Goal: Task Accomplishment & Management: Complete application form

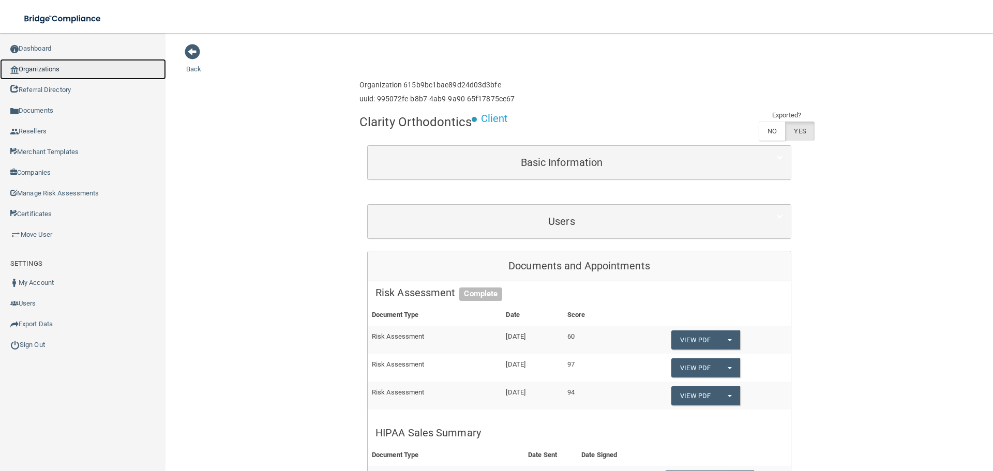
click at [53, 69] on link "Organizations" at bounding box center [83, 69] width 166 height 21
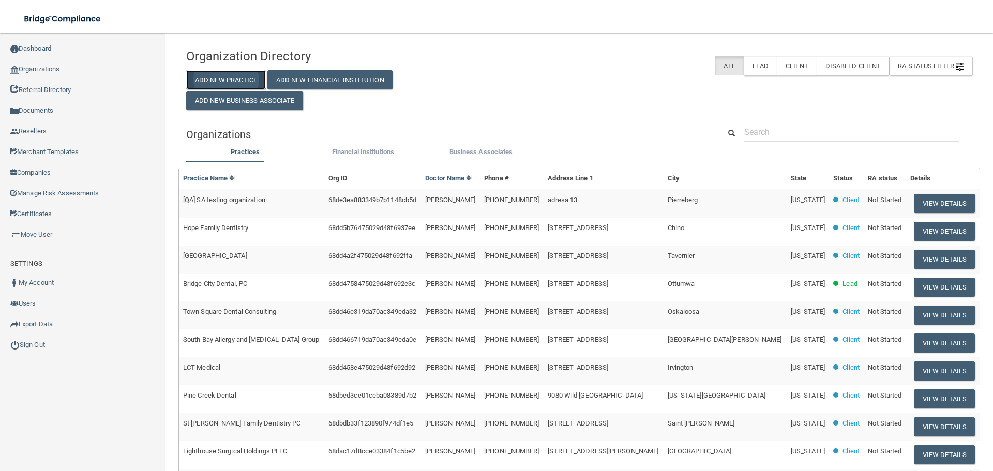
click at [235, 72] on button "Add New Practice" at bounding box center [226, 79] width 80 height 19
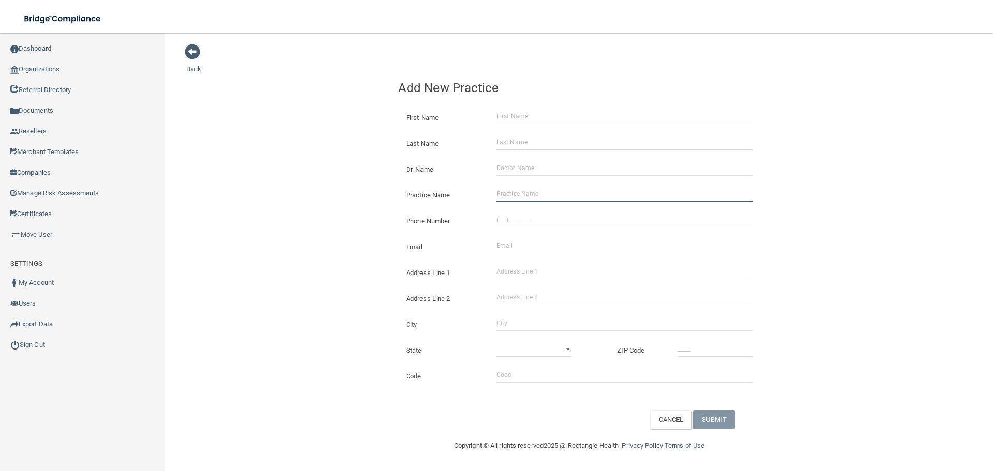
click at [522, 197] on input "Practice Name" at bounding box center [625, 194] width 256 height 16
paste input "[PERSON_NAME] DDS"
type input "[PERSON_NAME] DDS"
click at [528, 216] on input "(___) ___-____" at bounding box center [625, 220] width 256 height 16
paste input "817) 477-4441"
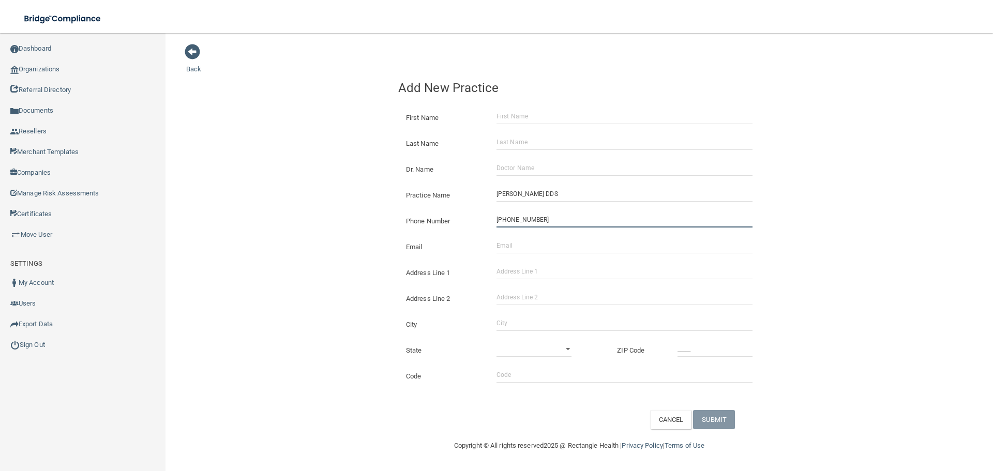
type input "[PHONE_NUMBER]"
click at [356, 186] on div "Back Add New Practice First Name Last Name Dr. Name Practice Name [PERSON_NAME]…" at bounding box center [579, 236] width 786 height 386
click at [528, 277] on input "Address Line 1" at bounding box center [625, 272] width 256 height 16
paste input "[STREET_ADDRESS][PERSON_NAME]"
type input "[STREET_ADDRESS][PERSON_NAME]"
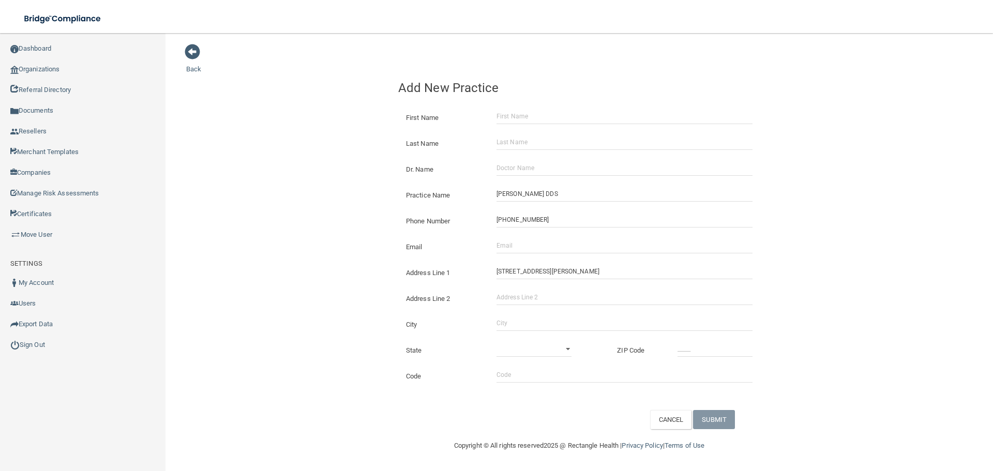
click at [356, 261] on div "Back Add New Practice First Name Last Name Dr. Name Practice Name [PERSON_NAME]…" at bounding box center [579, 236] width 786 height 386
click at [531, 323] on input "City" at bounding box center [625, 324] width 256 height 16
type input "[GEOGRAPHIC_DATA]"
click at [511, 345] on select "[US_STATE] [US_STATE] [US_STATE] [US_STATE] [US_STATE] [US_STATE] [US_STATE] [U…" at bounding box center [534, 349] width 75 height 16
click at [497, 341] on select "[US_STATE] [US_STATE] [US_STATE] [US_STATE] [US_STATE] [US_STATE] [US_STATE] [U…" at bounding box center [534, 349] width 75 height 16
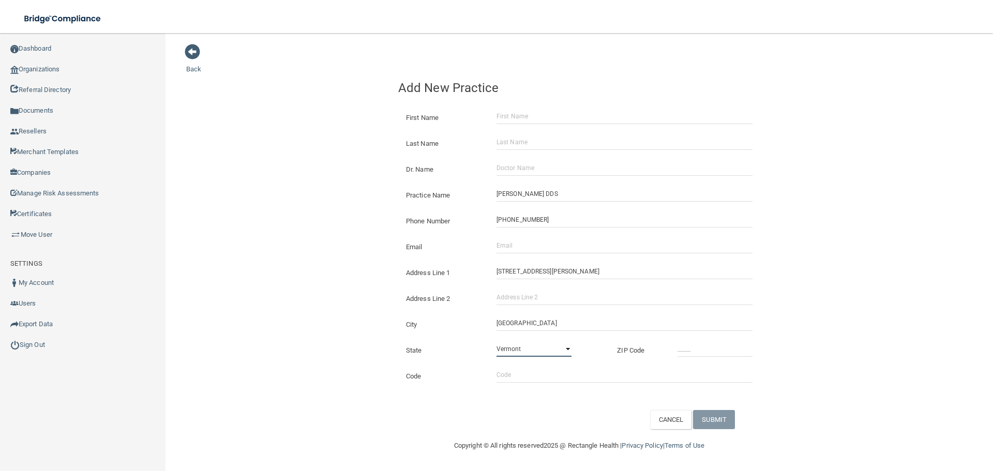
click at [527, 343] on select "[US_STATE] [US_STATE] [US_STATE] [US_STATE] [US_STATE] [US_STATE] [US_STATE] [U…" at bounding box center [534, 349] width 75 height 16
select select "43"
click at [497, 341] on select "[US_STATE] [US_STATE] [US_STATE] [US_STATE] [US_STATE] [US_STATE] [US_STATE] [U…" at bounding box center [534, 349] width 75 height 16
click at [703, 346] on input "_____" at bounding box center [715, 349] width 75 height 16
type input "76063"
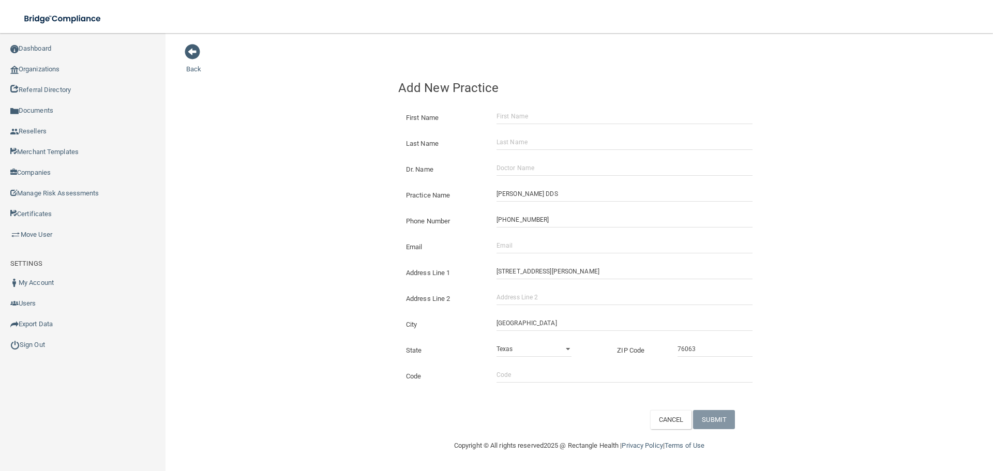
click at [296, 332] on div "Back Add New Practice First Name Last Name Dr. Name Practice Name [PERSON_NAME]…" at bounding box center [579, 236] width 786 height 386
click at [537, 251] on input "Email" at bounding box center [625, 246] width 256 height 16
paste input "[EMAIL_ADDRESS][DOMAIN_NAME]"
drag, startPoint x: 386, startPoint y: 247, endPoint x: 499, endPoint y: 284, distance: 118.1
click at [386, 247] on div "Back Add New Practice First Name Last Name Dr. Name Practice Name [PERSON_NAME]…" at bounding box center [579, 236] width 786 height 386
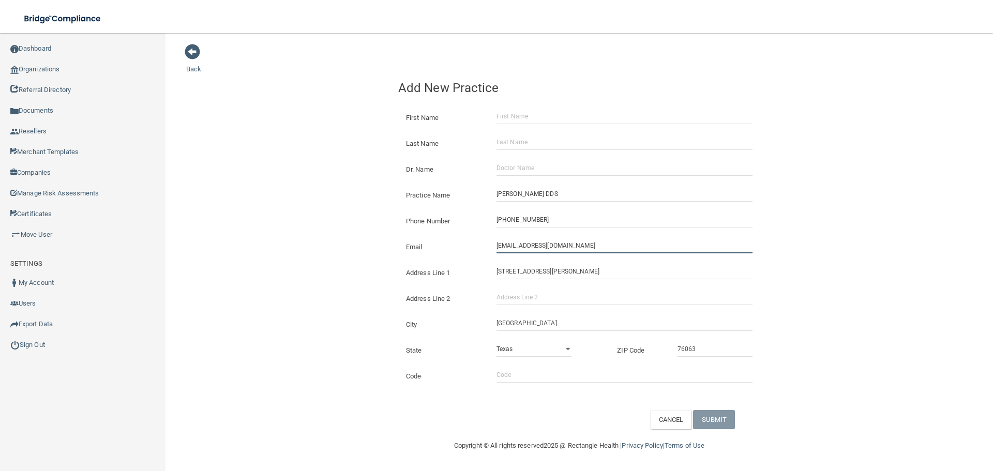
drag, startPoint x: 513, startPoint y: 250, endPoint x: 449, endPoint y: 255, distance: 63.8
click at [449, 255] on div "Email [EMAIL_ADDRESS][DOMAIN_NAME] The email address is already taken" at bounding box center [580, 243] width 378 height 26
type input "[EMAIL_ADDRESS][DOMAIN_NAME]"
click at [399, 236] on div "Email [EMAIL_ADDRESS][DOMAIN_NAME] The email address is already taken" at bounding box center [580, 243] width 378 height 26
drag, startPoint x: 530, startPoint y: 170, endPoint x: 350, endPoint y: 199, distance: 181.8
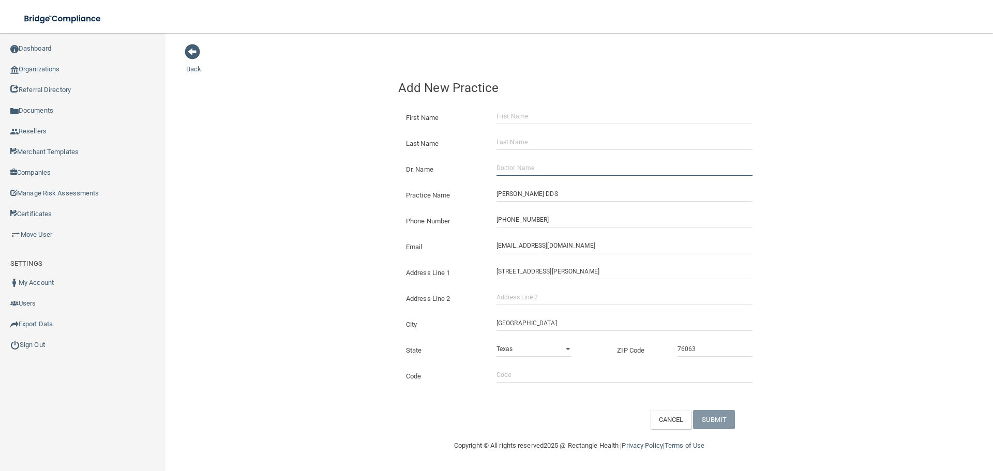
click at [530, 170] on input "Dr. Name" at bounding box center [625, 168] width 256 height 16
paste input "[PERSON_NAME]"
type input "[PERSON_NAME]"
drag, startPoint x: 535, startPoint y: 114, endPoint x: 529, endPoint y: 114, distance: 6.2
click at [535, 114] on input "First Name" at bounding box center [625, 117] width 256 height 16
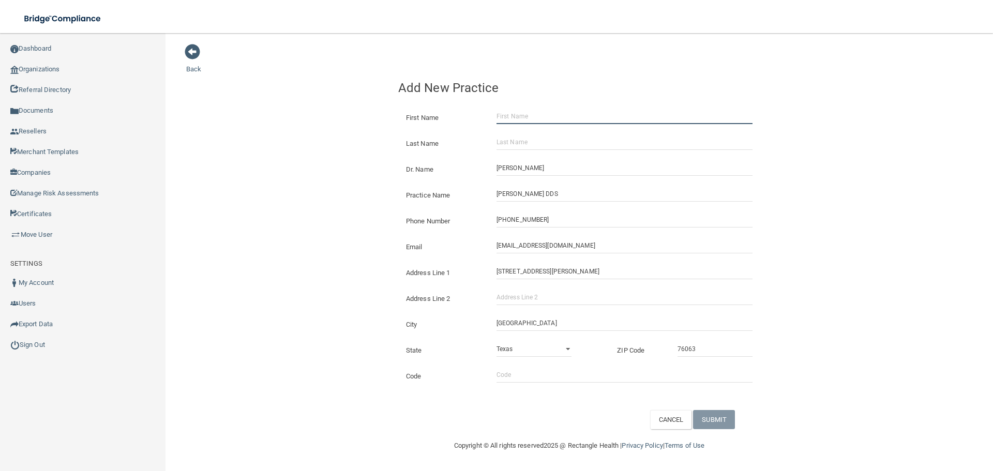
paste input "[PERSON_NAME]"
click at [529, 115] on input "[PERSON_NAME]" at bounding box center [625, 117] width 256 height 16
type input "[PERSON_NAME]"
click at [520, 143] on input "Last Name" at bounding box center [625, 143] width 256 height 16
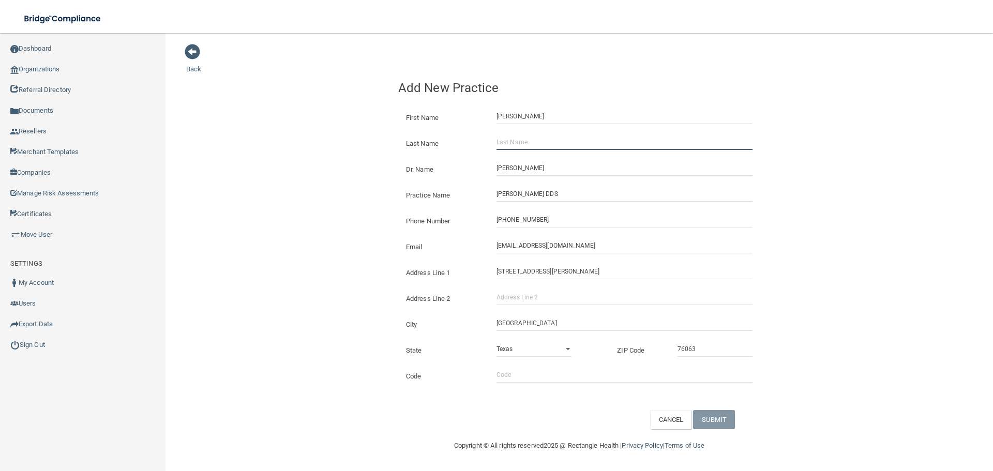
paste input "[PERSON_NAME]"
type input "[PERSON_NAME]"
click at [383, 133] on div "Back Add New Practice First Name [PERSON_NAME] Last Name [PERSON_NAME] Dr. Name…" at bounding box center [579, 236] width 786 height 386
click at [715, 413] on button "SUBMIT" at bounding box center [714, 419] width 42 height 19
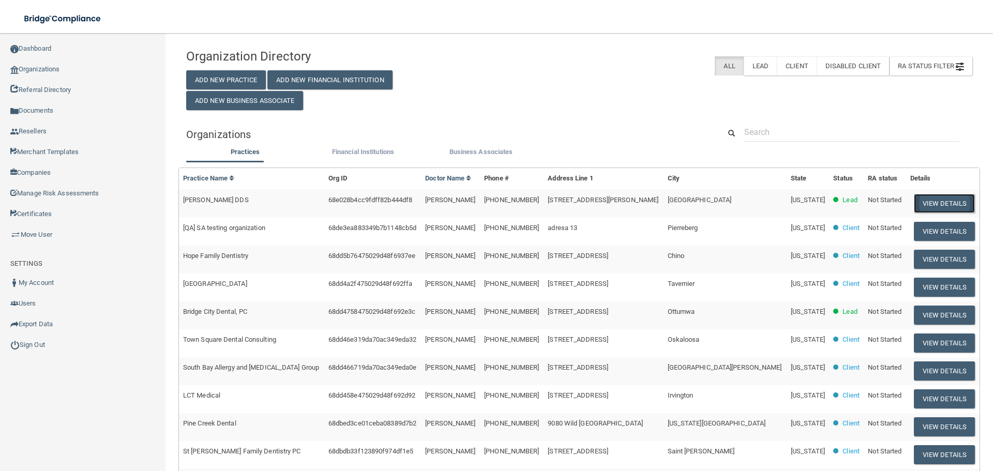
click at [914, 201] on button "View Details" at bounding box center [944, 203] width 61 height 19
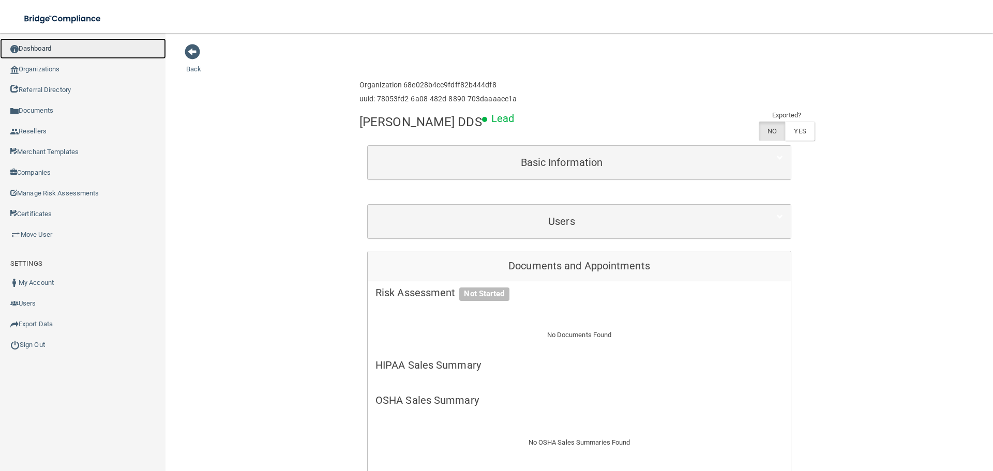
click at [67, 52] on link "Dashboard" at bounding box center [83, 48] width 166 height 21
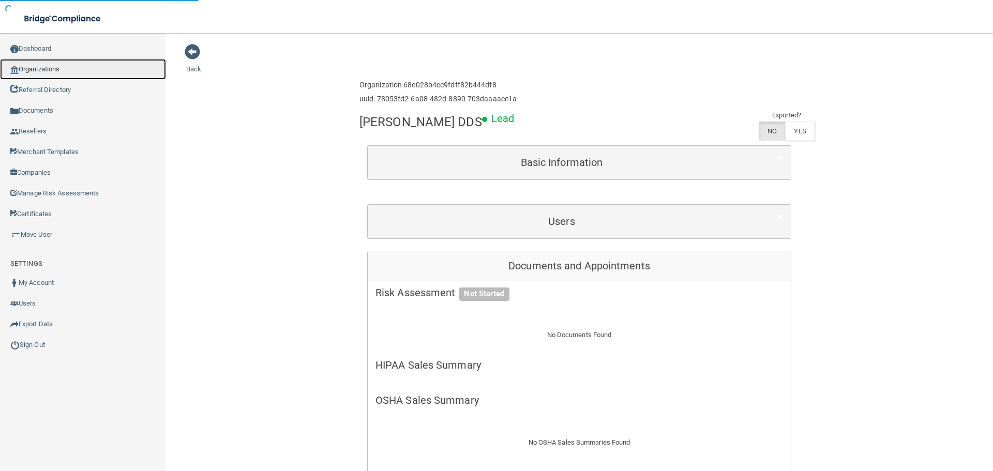
click at [66, 65] on link "Organizations" at bounding box center [83, 69] width 166 height 21
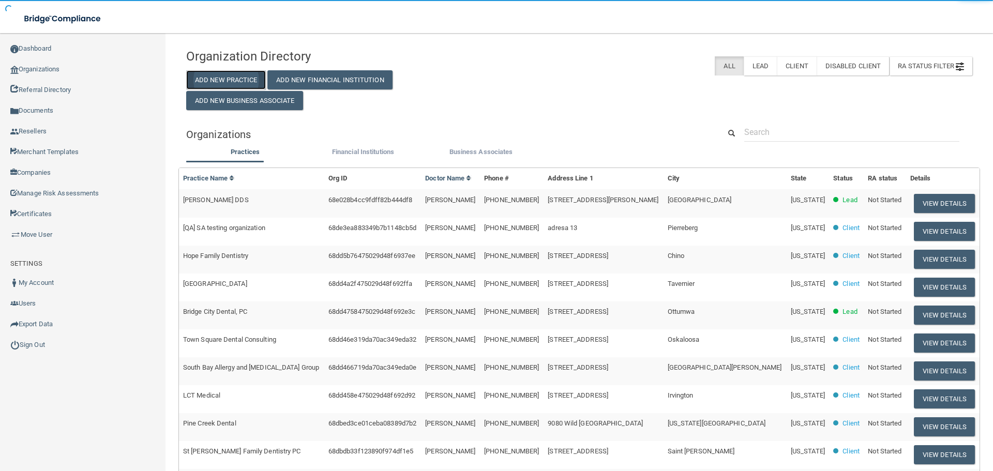
click at [235, 83] on button "Add New Practice" at bounding box center [226, 79] width 80 height 19
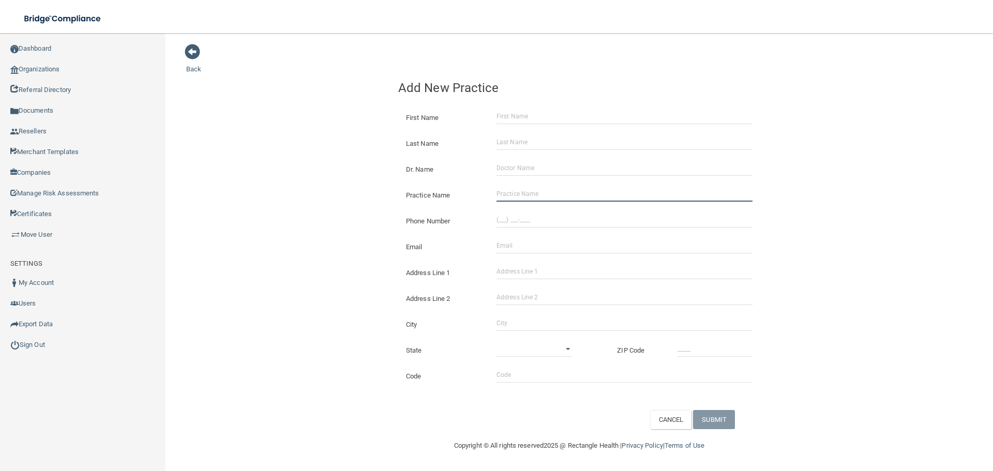
click at [526, 202] on input "Practice Name" at bounding box center [625, 194] width 256 height 16
paste input "[PERSON_NAME] DMD"
type input "[PERSON_NAME] DMD"
drag, startPoint x: 496, startPoint y: 206, endPoint x: 496, endPoint y: 218, distance: 11.9
click at [496, 207] on div "Phone Number" at bounding box center [580, 217] width 378 height 26
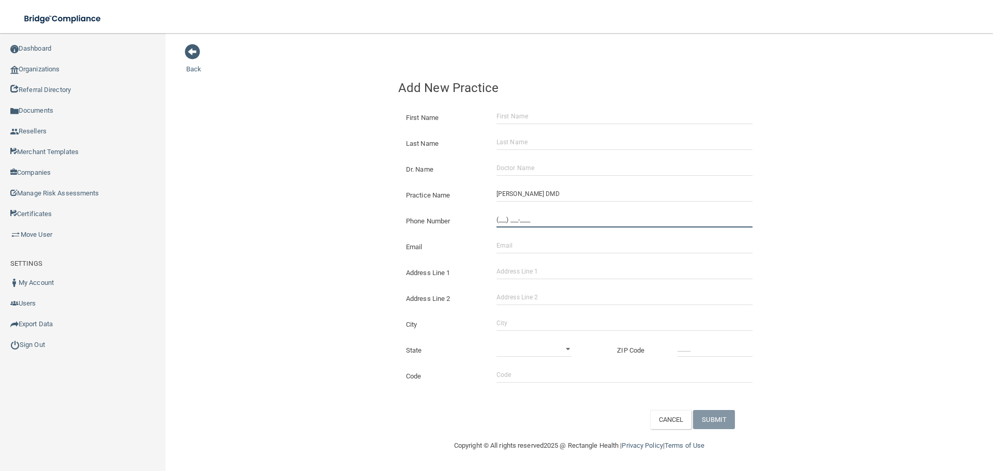
click at [497, 218] on input "(___) ___-____" at bounding box center [625, 220] width 256 height 16
paste input "618) 459-3626"
type input "[PHONE_NUMBER]"
click at [331, 208] on div "Back Add New Practice First Name Last Name Dr. Name Practice Name [PERSON_NAME]…" at bounding box center [579, 236] width 786 height 386
drag, startPoint x: 527, startPoint y: 264, endPoint x: 529, endPoint y: 277, distance: 13.1
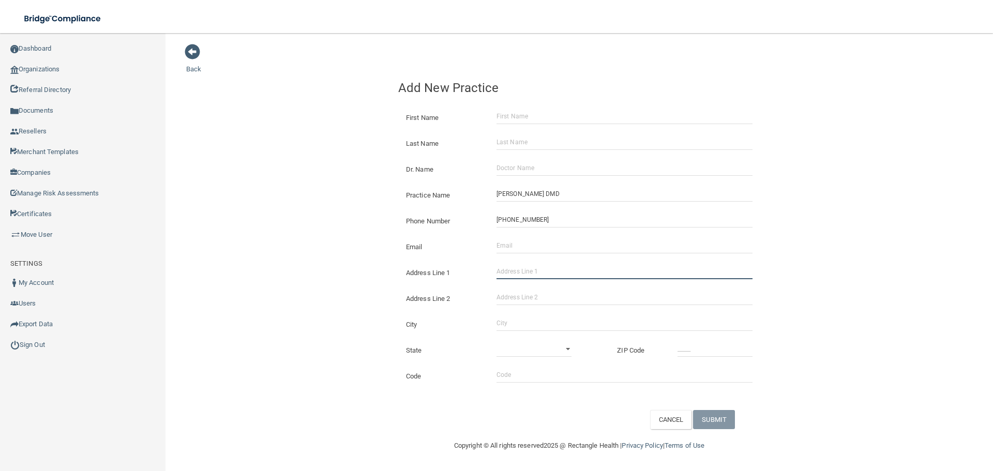
click at [527, 264] on input "Address Line 1" at bounding box center [625, 272] width 256 height 16
paste input "[STREET_ADDRESS]"
type input "[STREET_ADDRESS]"
click at [517, 314] on div "City" at bounding box center [580, 321] width 378 height 26
click at [513, 330] on input "City" at bounding box center [625, 324] width 256 height 16
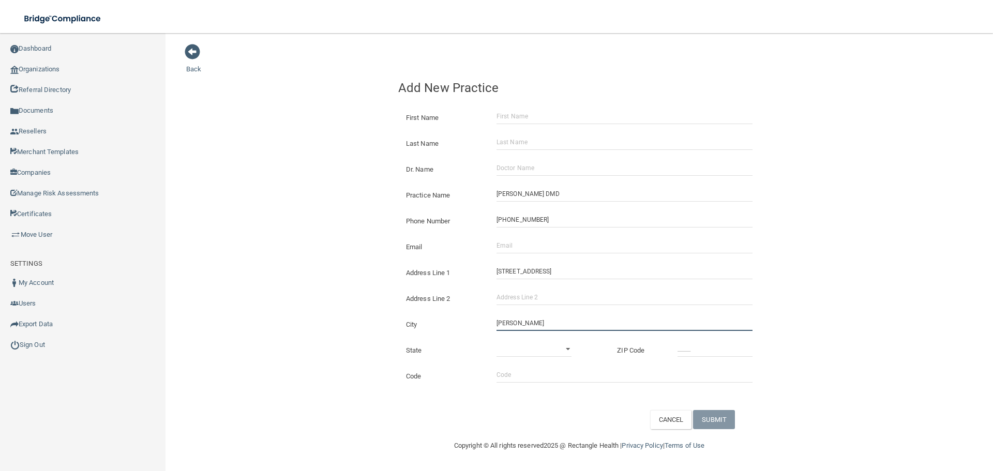
type input "[PERSON_NAME]"
click at [534, 351] on select "[US_STATE] [US_STATE] [US_STATE] [US_STATE] [US_STATE] [US_STATE] [US_STATE] [U…" at bounding box center [534, 349] width 75 height 16
select select "13"
click at [497, 341] on select "[US_STATE] [US_STATE] [US_STATE] [US_STATE] [US_STATE] [US_STATE] [US_STATE] [U…" at bounding box center [534, 349] width 75 height 16
click at [694, 349] on input "_____" at bounding box center [715, 349] width 75 height 16
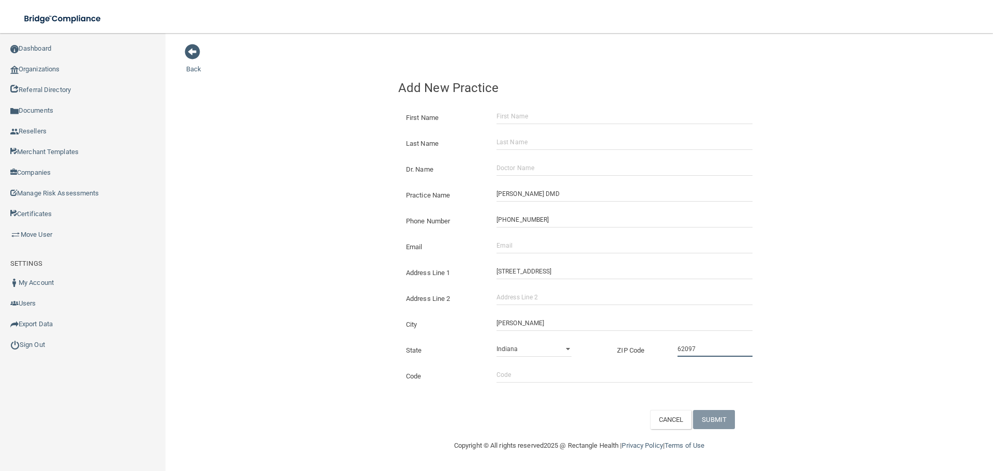
type input "62097"
click at [274, 322] on div "Back Add New Practice First Name Last Name Dr. Name Practice Name [PERSON_NAME]…" at bounding box center [579, 236] width 786 height 386
click at [529, 260] on div "Address Line 1 [STREET_ADDRESS]" at bounding box center [580, 269] width 378 height 26
click at [528, 248] on input "Email" at bounding box center [625, 246] width 256 height 16
paste input "[EMAIL_ADDRESS][DOMAIN_NAME]"
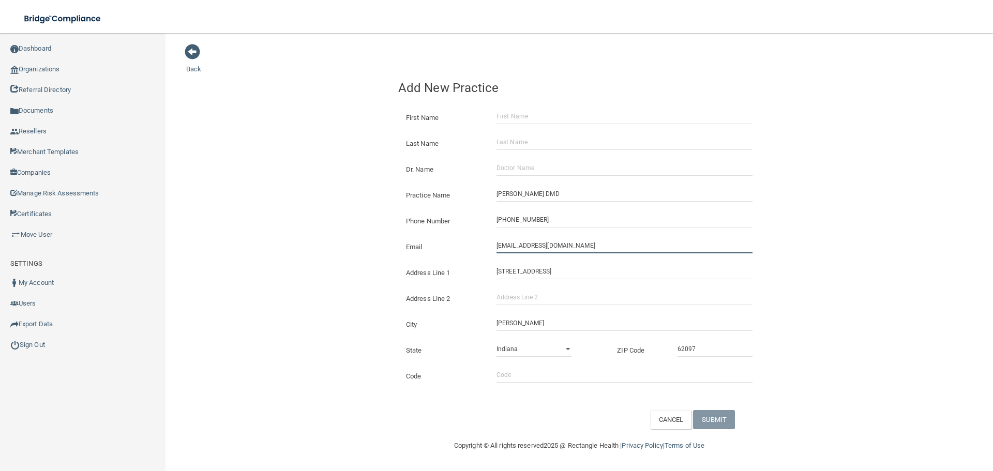
type input "[EMAIL_ADDRESS][DOMAIN_NAME]"
drag, startPoint x: 267, startPoint y: 233, endPoint x: 137, endPoint y: 274, distance: 136.1
click at [267, 233] on div "Back Add New Practice First Name Last Name Dr. Name Practice Name [PERSON_NAME]…" at bounding box center [579, 236] width 786 height 386
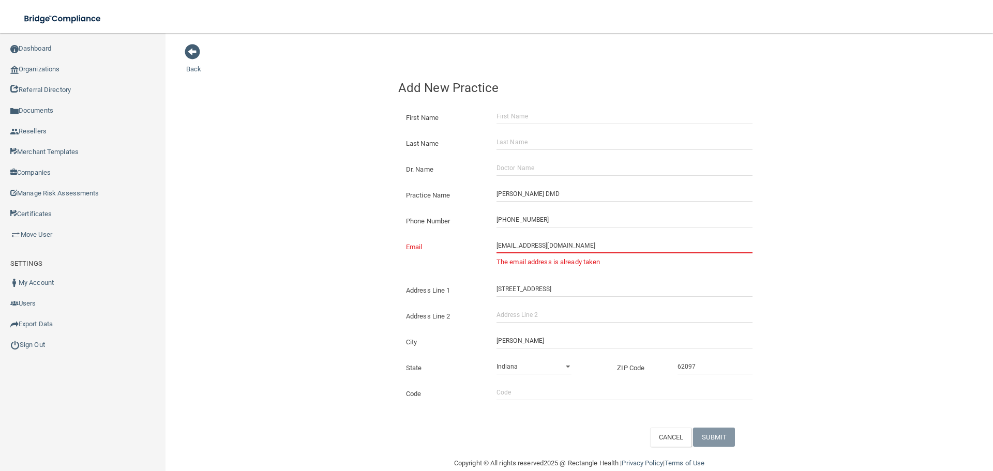
drag, startPoint x: 512, startPoint y: 176, endPoint x: 507, endPoint y: 174, distance: 5.3
click at [512, 176] on div "Dr. Name" at bounding box center [580, 166] width 378 height 26
click at [560, 252] on input "[EMAIL_ADDRESS][DOMAIN_NAME]" at bounding box center [625, 246] width 256 height 16
click at [560, 252] on input "Email" at bounding box center [625, 246] width 256 height 16
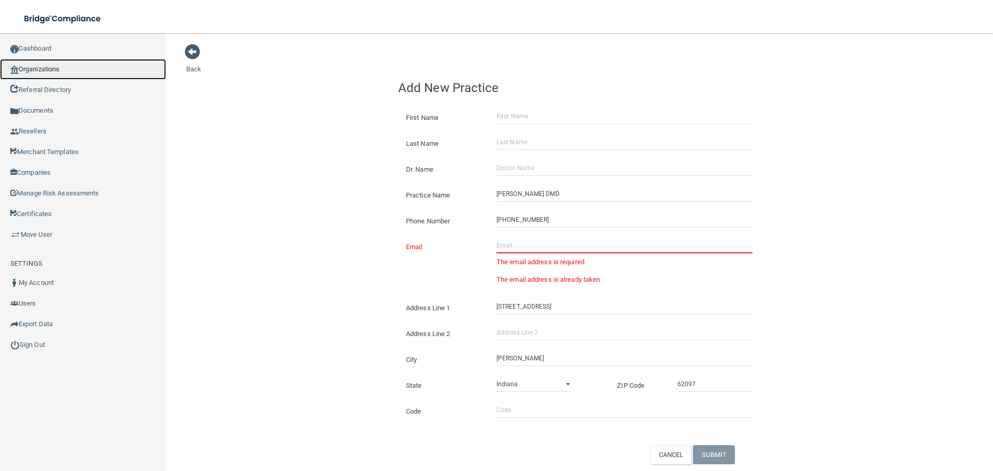
click at [53, 75] on link "Organizations" at bounding box center [83, 69] width 166 height 21
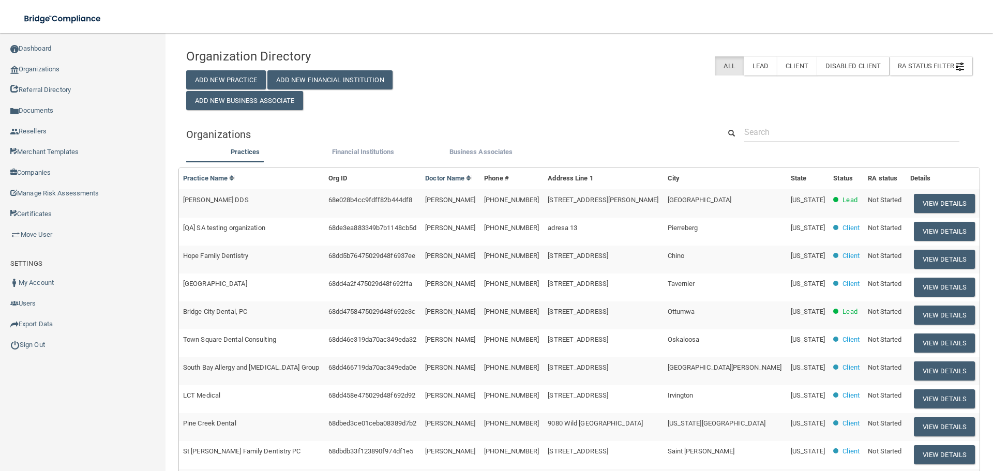
click at [914, 150] on div "Practices Financial Institutions Business Associates Practices Practice Name Or…" at bounding box center [579, 393] width 786 height 495
click at [897, 136] on input "text" at bounding box center [851, 132] width 215 height 19
paste input "[EMAIL_ADDRESS][DOMAIN_NAME]"
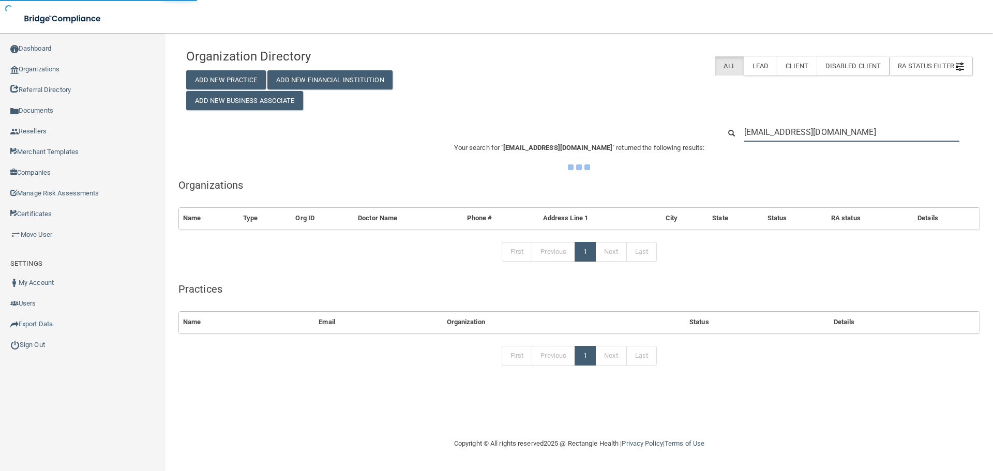
type input "[EMAIL_ADDRESS][DOMAIN_NAME]"
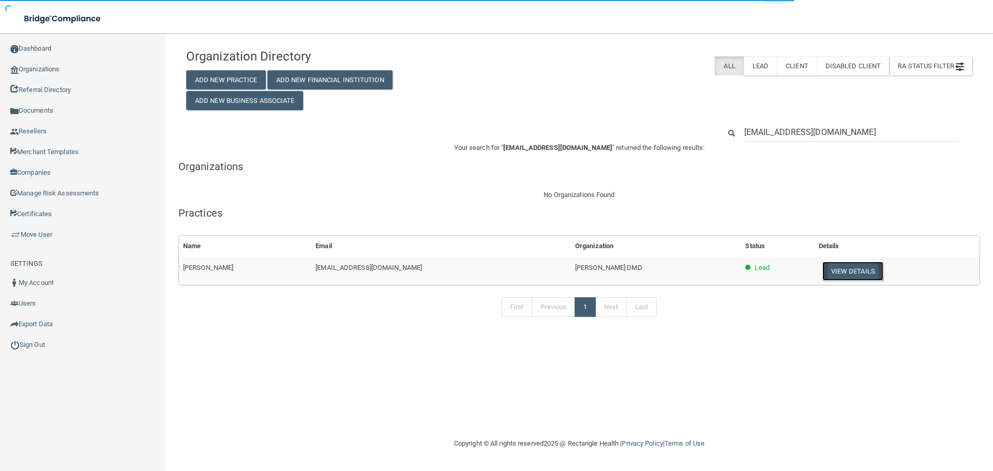
click at [838, 263] on button "View Details" at bounding box center [853, 271] width 61 height 19
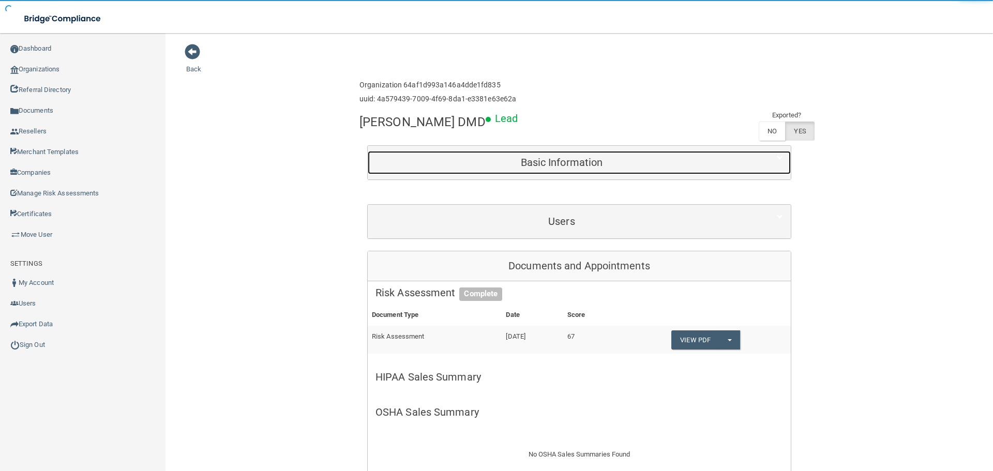
click at [516, 163] on h5 "Basic Information" at bounding box center [562, 162] width 372 height 11
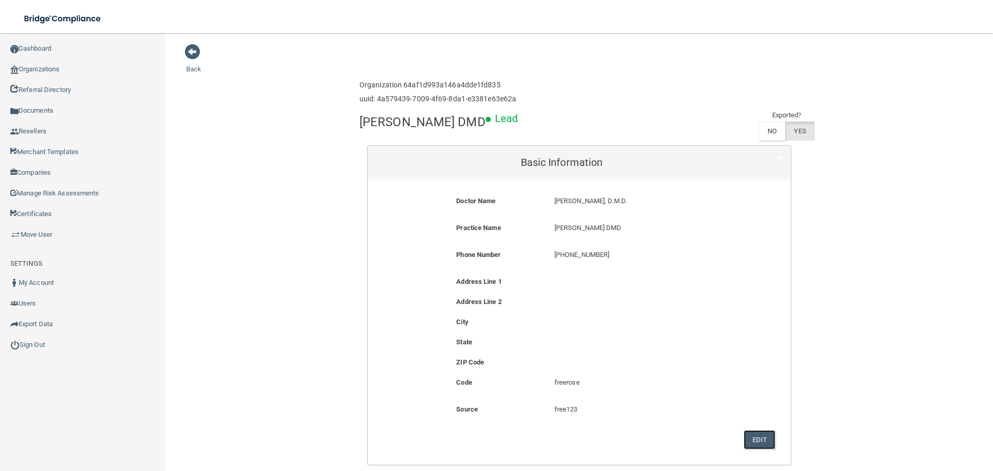
click at [751, 440] on button "Edit" at bounding box center [760, 439] width 32 height 19
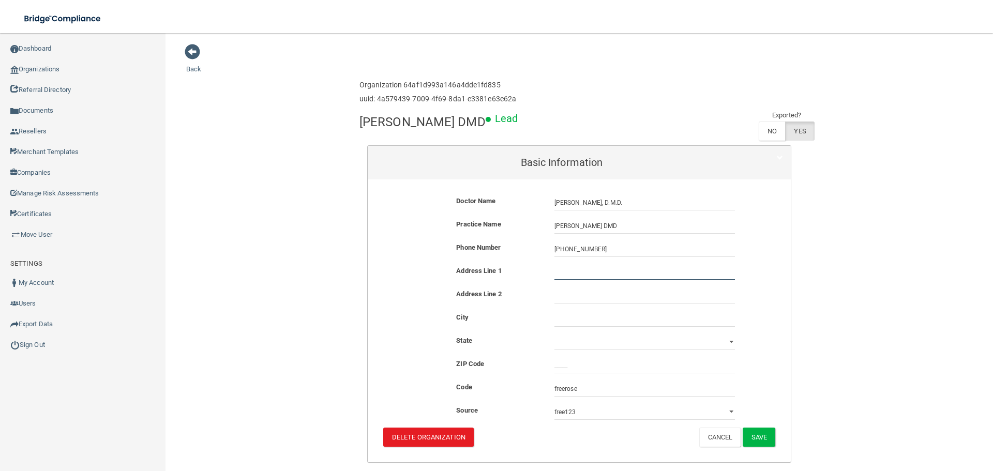
drag, startPoint x: 557, startPoint y: 267, endPoint x: 586, endPoint y: 286, distance: 34.6
click at [557, 267] on input "text" at bounding box center [645, 273] width 181 height 16
paste input "[STREET_ADDRESS]"
type input "[STREET_ADDRESS]"
click at [573, 309] on div "Address Line 2" at bounding box center [580, 299] width 408 height 23
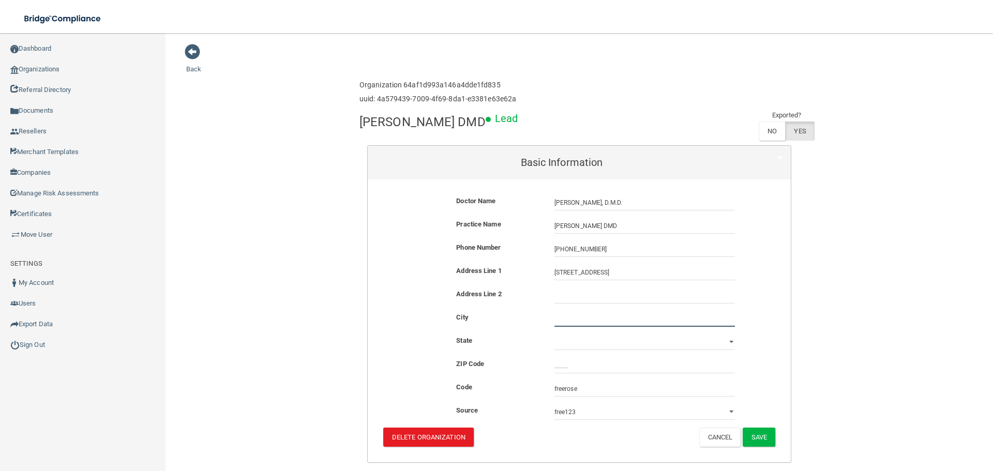
click at [568, 317] on input "text" at bounding box center [645, 319] width 181 height 16
type input "W"
type input "[PERSON_NAME]"
click at [565, 343] on select "[US_STATE] [US_STATE] [US_STATE] [US_STATE] [US_STATE] [US_STATE] [US_STATE] [U…" at bounding box center [645, 343] width 181 height 16
select select "13"
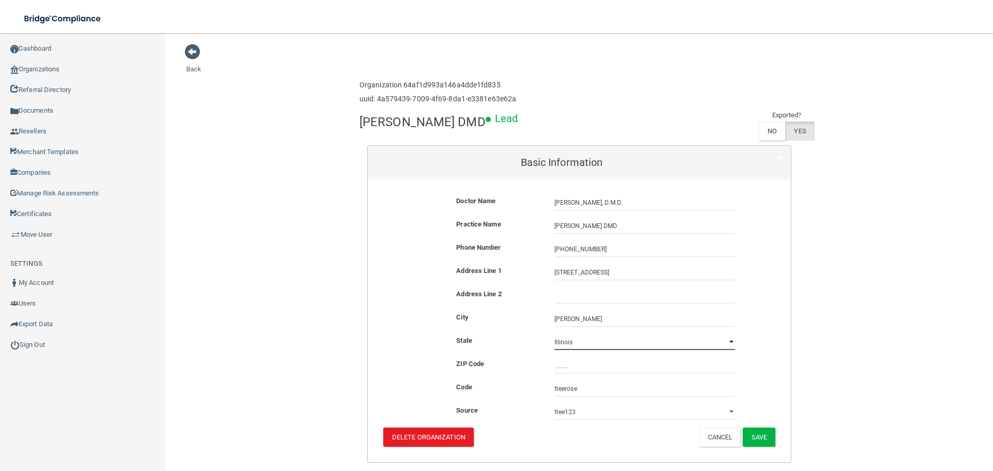
click at [555, 335] on select "[US_STATE] [US_STATE] [US_STATE] [US_STATE] [US_STATE] [US_STATE] [US_STATE] [U…" at bounding box center [645, 343] width 181 height 16
click at [560, 365] on input "_____" at bounding box center [645, 366] width 181 height 16
type input "62097"
click at [756, 430] on button "Save" at bounding box center [759, 437] width 33 height 19
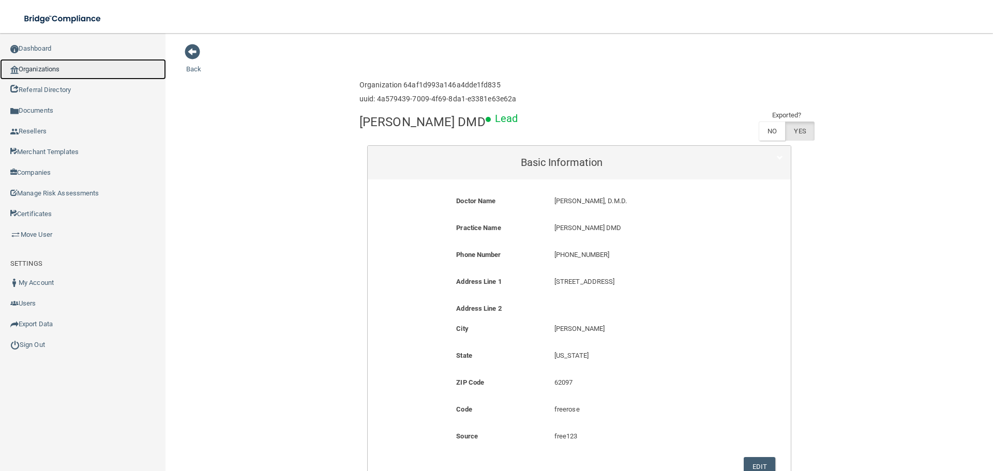
click at [50, 75] on link "Organizations" at bounding box center [83, 69] width 166 height 21
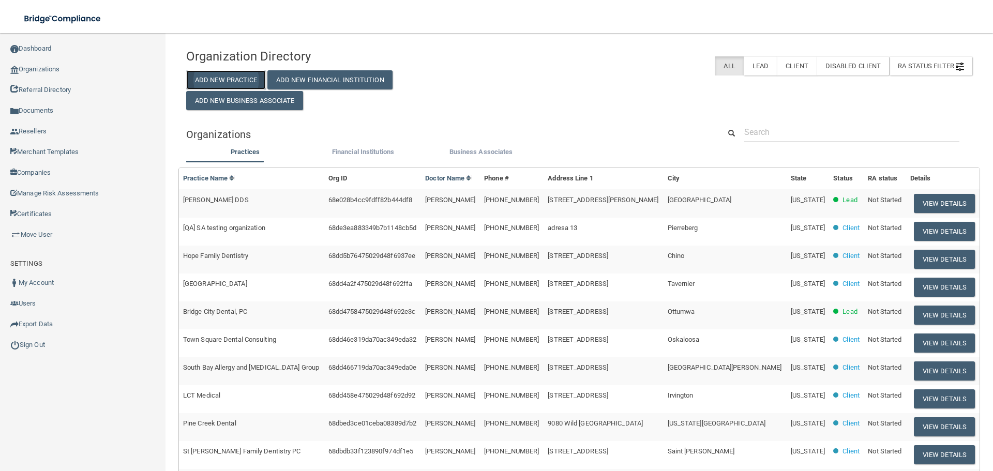
click at [204, 84] on button "Add New Practice" at bounding box center [226, 79] width 80 height 19
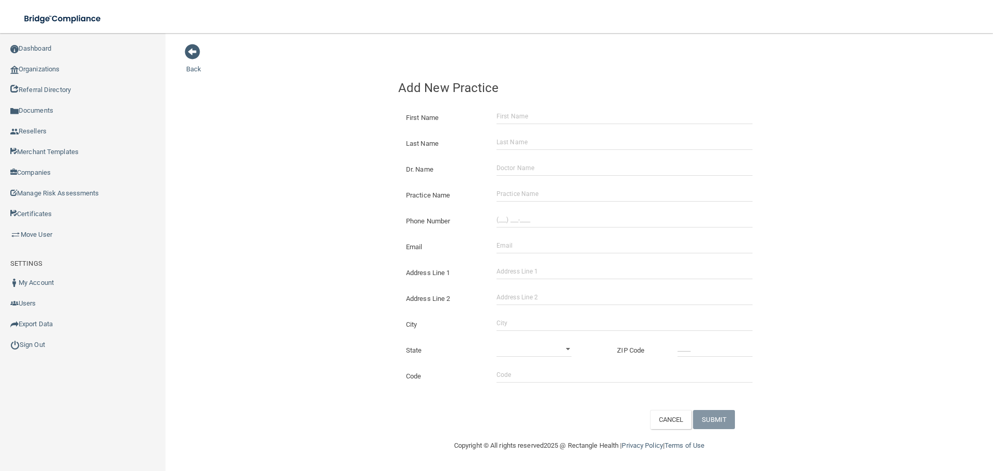
click at [522, 212] on div "Phone Number" at bounding box center [580, 217] width 378 height 26
drag, startPoint x: 527, startPoint y: 197, endPoint x: 480, endPoint y: 197, distance: 46.6
click at [527, 197] on input "Practice Name" at bounding box center [625, 194] width 256 height 16
paste input "The [GEOGRAPHIC_DATA]"
type input "The [GEOGRAPHIC_DATA]"
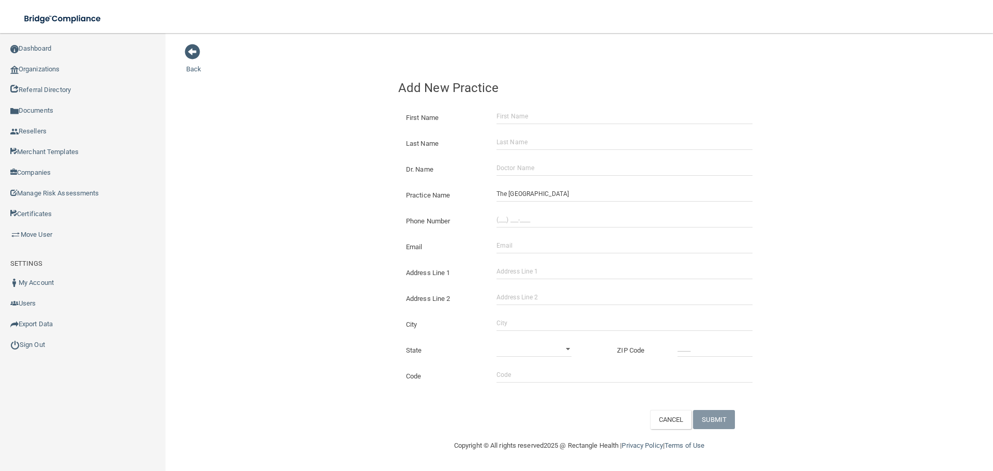
click at [322, 197] on div "Back Add New Practice First Name Last Name Dr. Name Practice Name The Village D…" at bounding box center [579, 236] width 786 height 386
drag, startPoint x: 567, startPoint y: 217, endPoint x: 558, endPoint y: 219, distance: 9.4
click at [567, 218] on input "(___) ___-____" at bounding box center [625, 220] width 256 height 16
paste input "623) 583-0151"
type input "[PHONE_NUMBER]"
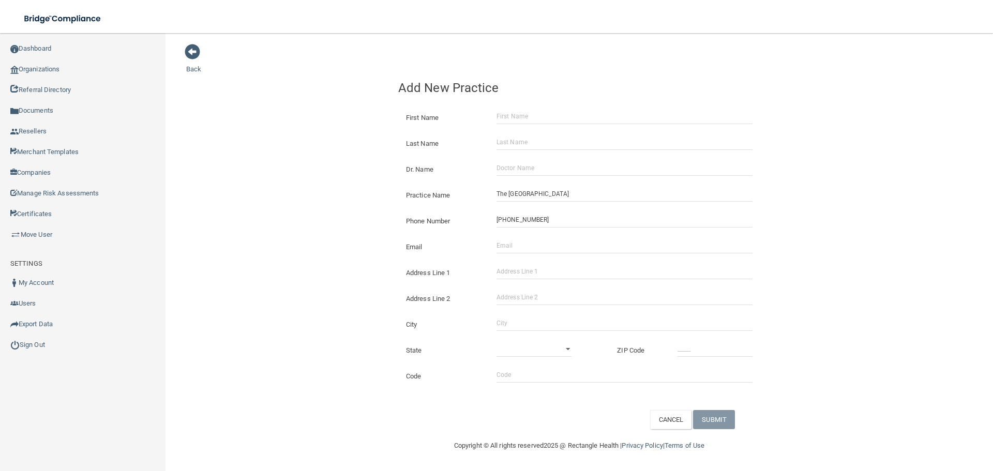
drag, startPoint x: 305, startPoint y: 185, endPoint x: 357, endPoint y: 190, distance: 52.0
click at [305, 185] on div "Back Add New Practice First Name Last Name Dr. Name Practice Name The Village D…" at bounding box center [579, 236] width 786 height 386
click at [532, 274] on input "Address Line 1" at bounding box center [625, 272] width 256 height 16
paste input "[STREET_ADDRESS]"
drag, startPoint x: 607, startPoint y: 275, endPoint x: 575, endPoint y: 274, distance: 32.1
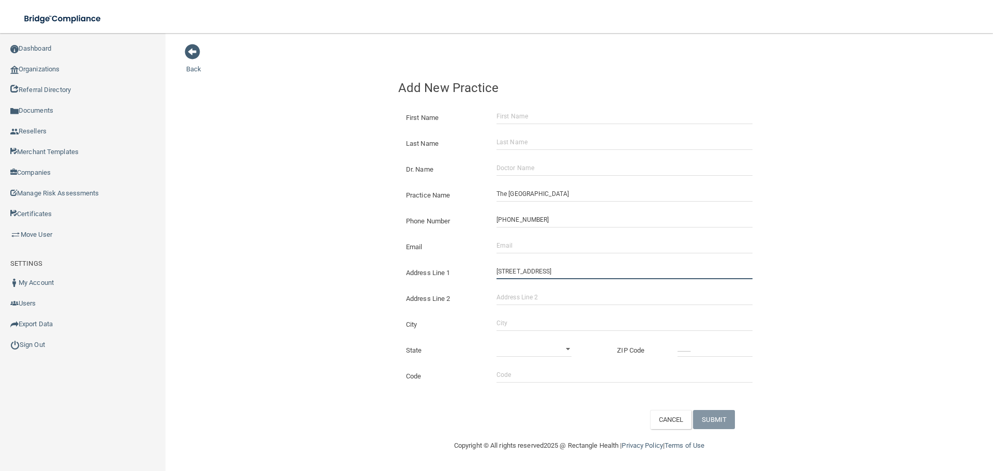
click at [575, 274] on input "[STREET_ADDRESS]" at bounding box center [625, 272] width 256 height 16
type input "[STREET_ADDRESS] Sol"
click at [572, 302] on input "Address Line 2" at bounding box center [625, 298] width 256 height 16
paste input "Ste 101"
type input "Ste 101"
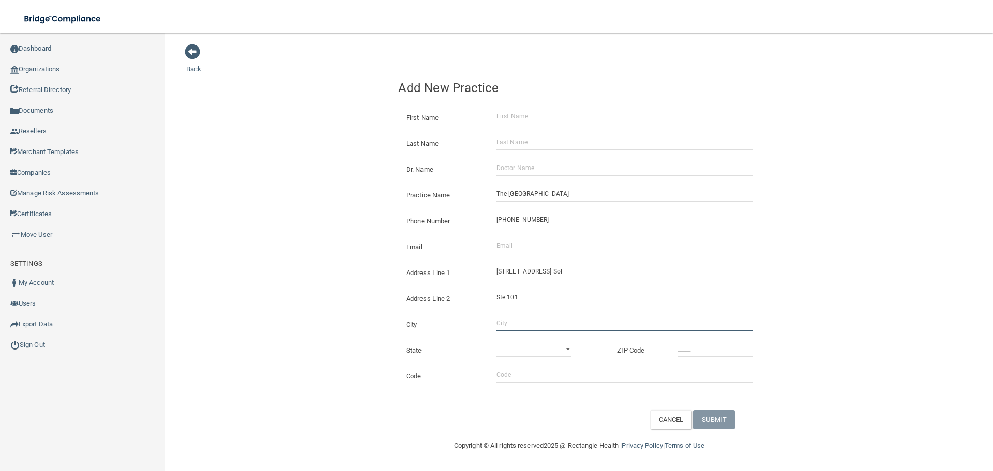
click at [514, 329] on input "City" at bounding box center [625, 324] width 256 height 16
type input "[GEOGRAPHIC_DATA]"
click at [528, 346] on select "[US_STATE] [US_STATE] [US_STATE] [US_STATE] [US_STATE] [US_STATE] [US_STATE] [U…" at bounding box center [534, 349] width 75 height 16
select select "2"
click at [497, 341] on select "[US_STATE] [US_STATE] [US_STATE] [US_STATE] [US_STATE] [US_STATE] [US_STATE] [U…" at bounding box center [534, 349] width 75 height 16
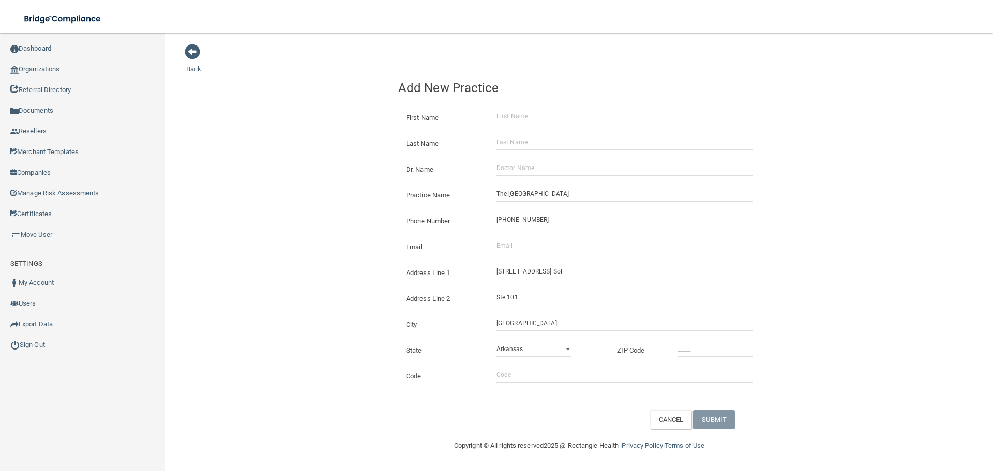
click at [694, 359] on div "State [US_STATE] [US_STATE] [US_STATE] [US_STATE] [US_STATE] [US_STATE] [US_STA…" at bounding box center [580, 347] width 378 height 26
click at [694, 351] on input "_____" at bounding box center [715, 349] width 75 height 16
type input "85375"
drag, startPoint x: 521, startPoint y: 243, endPoint x: 510, endPoint y: 243, distance: 11.4
click at [521, 243] on input "Email" at bounding box center [625, 246] width 256 height 16
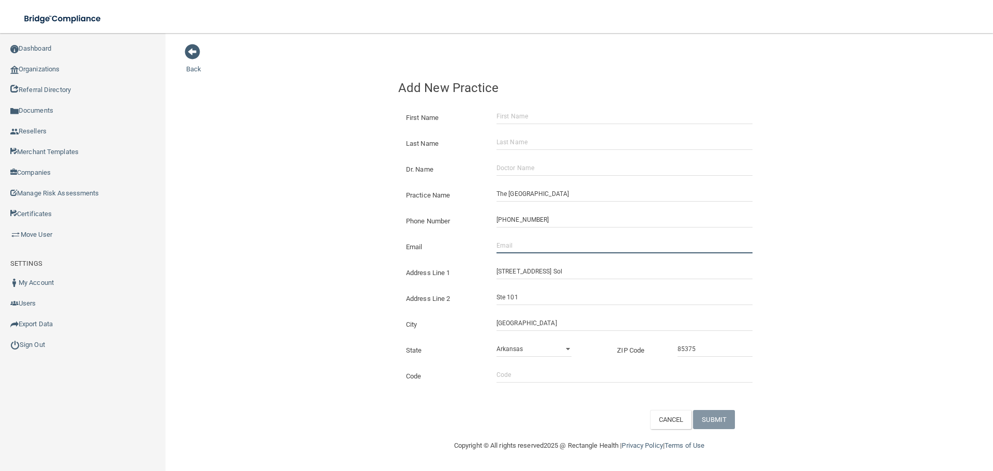
paste input "[EMAIL_ADDRESS][DOMAIN_NAME]"
type input "[EMAIL_ADDRESS][DOMAIN_NAME]"
click at [315, 241] on div "Back Add New Practice First Name Last Name Dr. Name Practice Name The Village D…" at bounding box center [579, 236] width 786 height 386
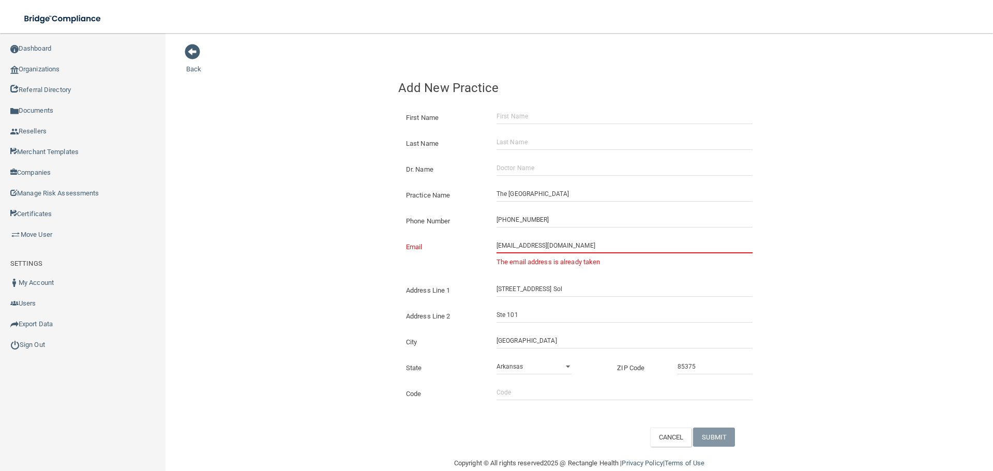
click at [537, 247] on input "[EMAIL_ADDRESS][DOMAIN_NAME]" at bounding box center [625, 246] width 256 height 16
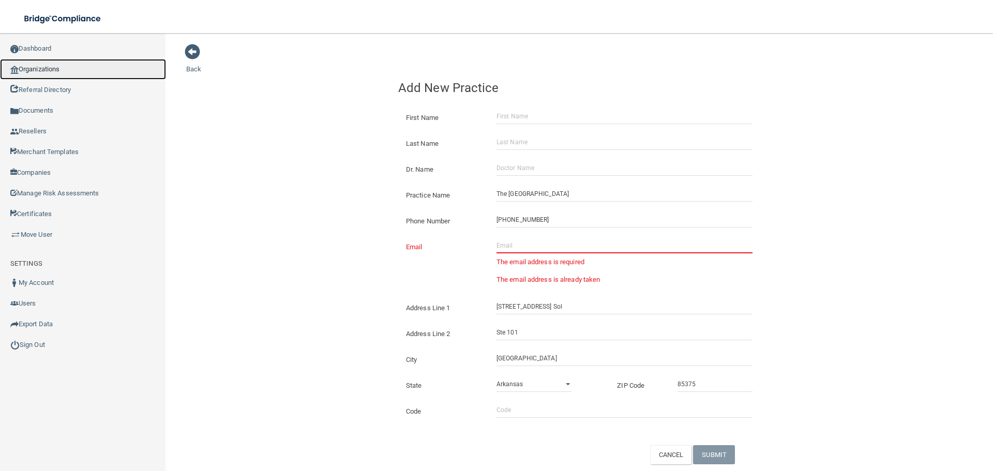
click at [69, 66] on link "Organizations" at bounding box center [83, 69] width 166 height 21
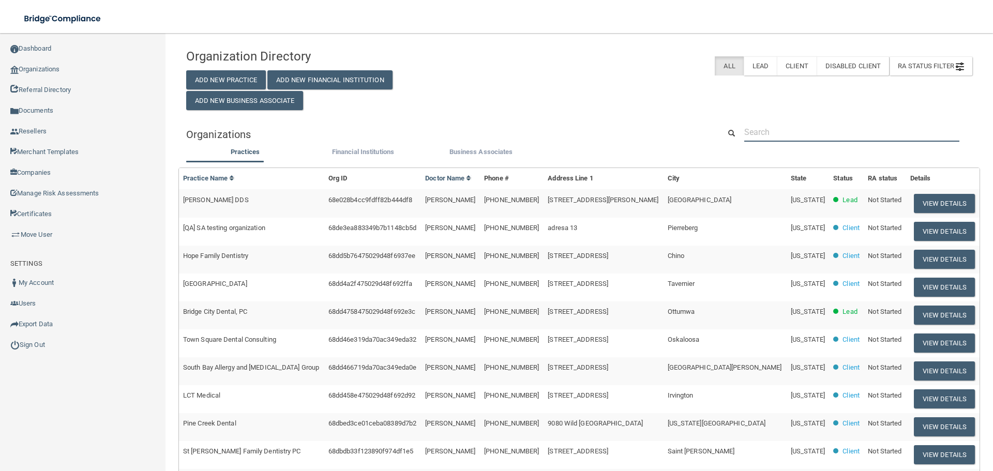
click at [785, 127] on input "text" at bounding box center [851, 132] width 215 height 19
paste input "[EMAIL_ADDRESS][DOMAIN_NAME]"
type input "[EMAIL_ADDRESS][DOMAIN_NAME]"
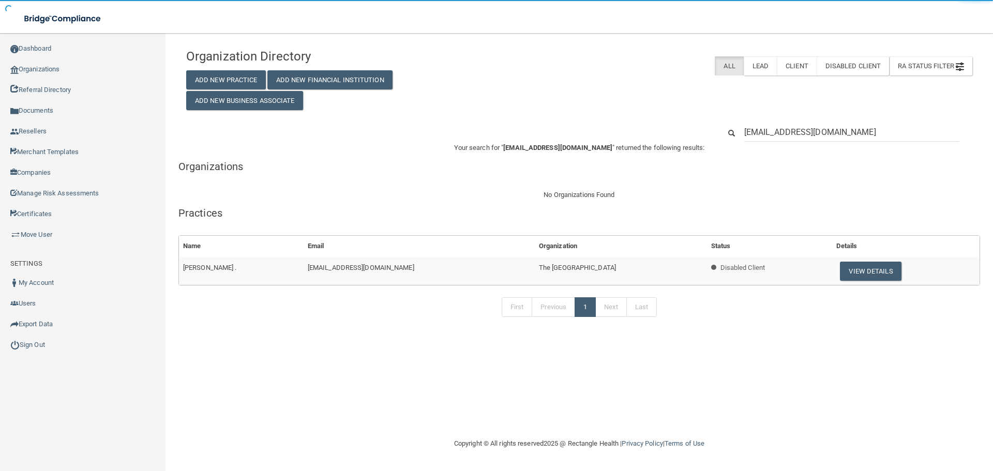
click at [840, 256] on th "Details" at bounding box center [905, 246] width 147 height 21
click at [840, 272] on button "View Details" at bounding box center [870, 271] width 61 height 19
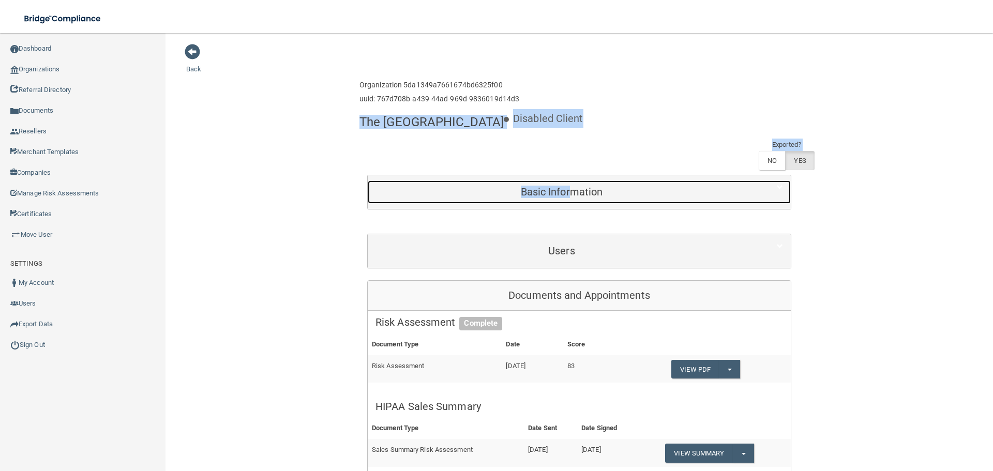
click at [566, 197] on h5 "Basic Information" at bounding box center [562, 191] width 372 height 11
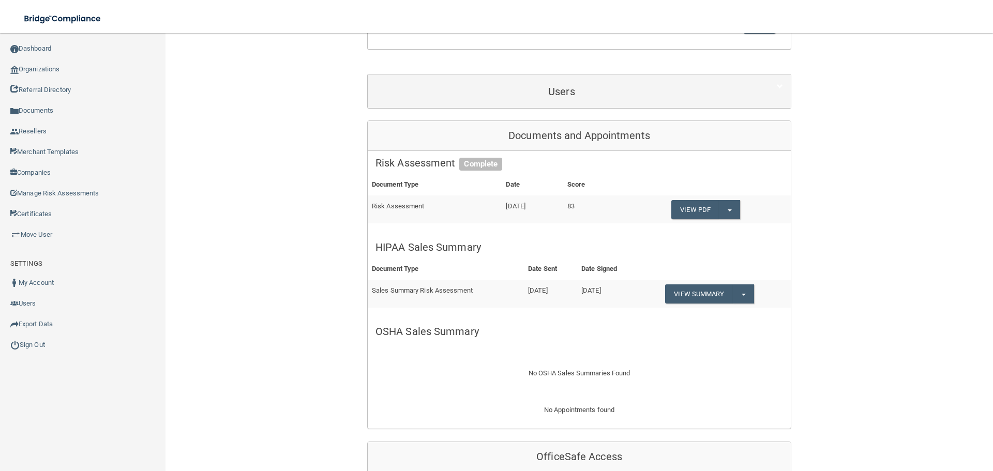
scroll to position [414, 0]
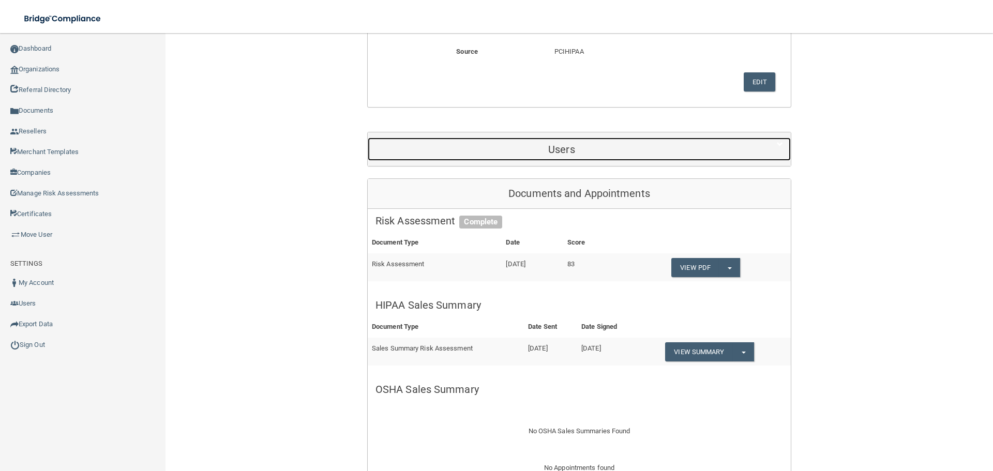
click at [566, 155] on h5 "Users" at bounding box center [562, 149] width 372 height 11
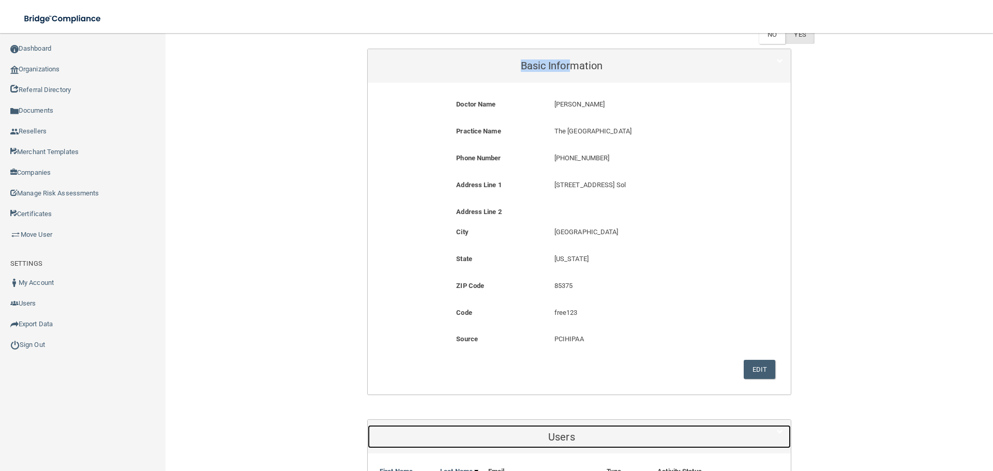
scroll to position [0, 0]
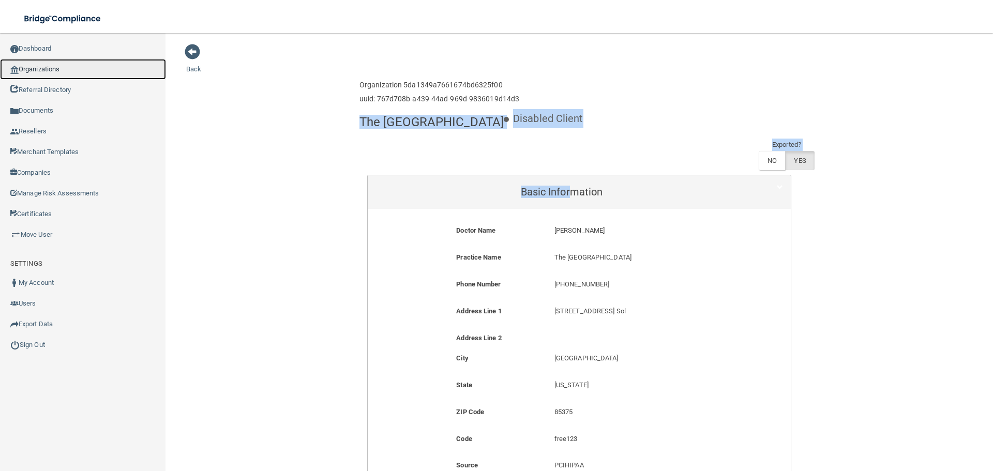
click at [61, 68] on link "Organizations" at bounding box center [83, 69] width 166 height 21
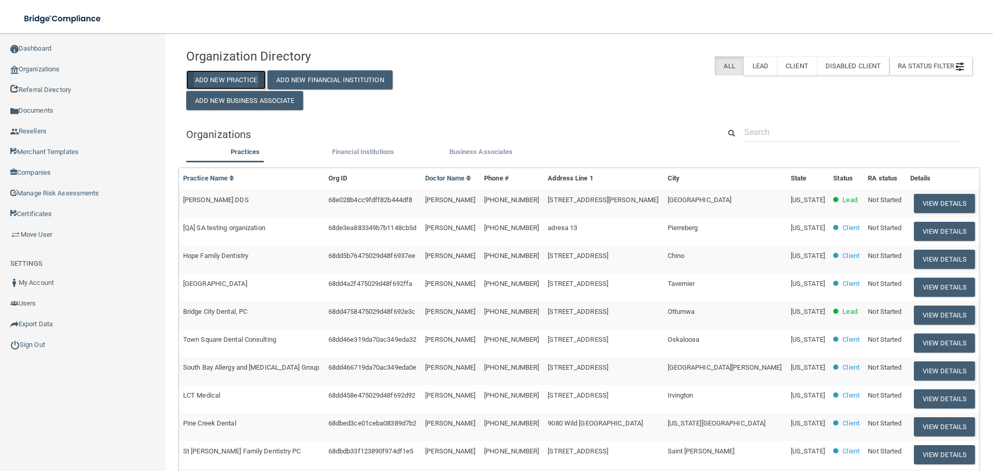
click at [250, 87] on button "Add New Practice" at bounding box center [226, 79] width 80 height 19
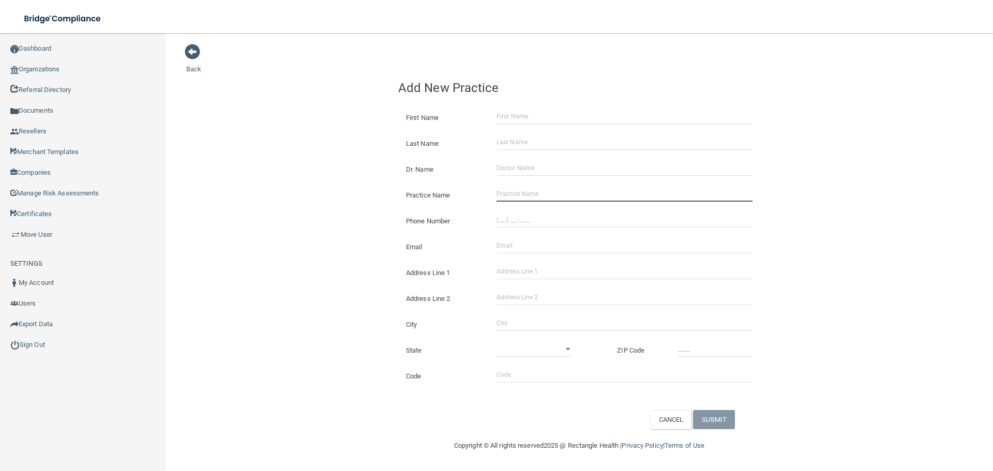
click at [571, 196] on input "Practice Name" at bounding box center [625, 194] width 256 height 16
paste input "The [GEOGRAPHIC_DATA]"
type input "The [GEOGRAPHIC_DATA]"
click at [273, 157] on div "Back Add New Practice First Name Last Name Dr. Name Practice Name The Village D…" at bounding box center [579, 236] width 786 height 386
drag, startPoint x: 616, startPoint y: 226, endPoint x: 592, endPoint y: 220, distance: 25.0
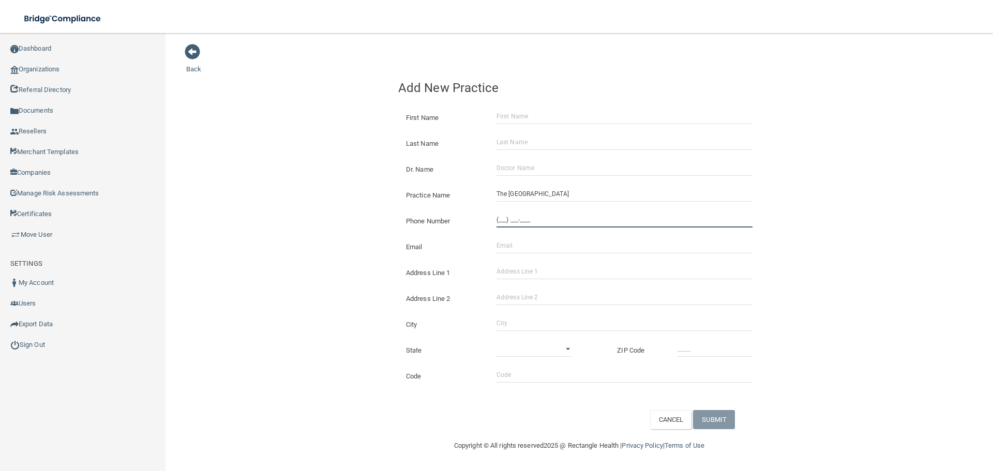
click at [612, 224] on input "(___) ___-____" at bounding box center [625, 220] width 256 height 16
paste input "623) 583-0151"
type input "[PHONE_NUMBER]"
click at [297, 172] on div "Back Add New Practice First Name Last Name Dr. Name Practice Name The Village D…" at bounding box center [579, 236] width 786 height 386
click at [499, 264] on div "Address Line 1" at bounding box center [580, 269] width 378 height 26
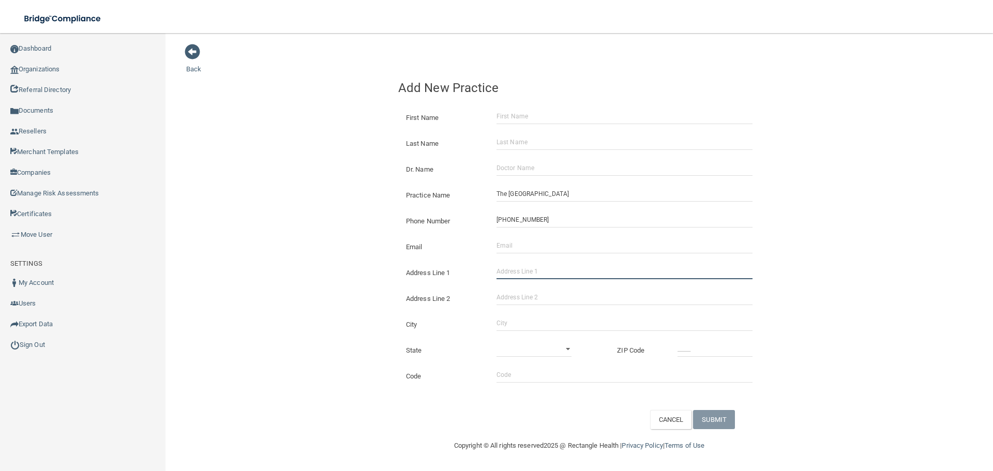
click at [530, 274] on input "Address Line 1" at bounding box center [625, 272] width 256 height 16
paste input "[STREET_ADDRESS]"
drag, startPoint x: 596, startPoint y: 275, endPoint x: 577, endPoint y: 280, distance: 20.5
click at [577, 280] on div "Address Line 1 [STREET_ADDRESS]" at bounding box center [580, 269] width 378 height 26
type input "[STREET_ADDRESS] Sol"
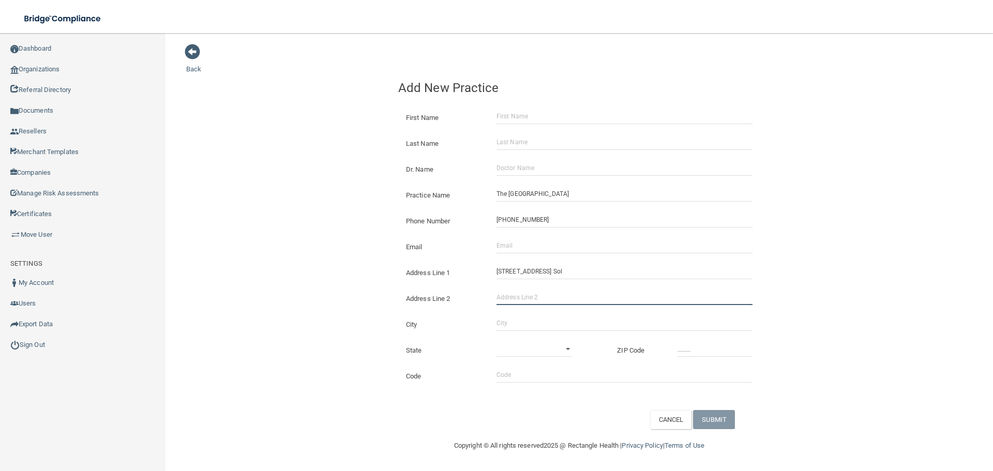
click at [569, 291] on input "Address Line 2" at bounding box center [625, 298] width 256 height 16
paste input "Ste 101"
type input "Ste 101"
click at [528, 330] on input "City" at bounding box center [625, 324] width 256 height 16
type input "[GEOGRAPHIC_DATA]"
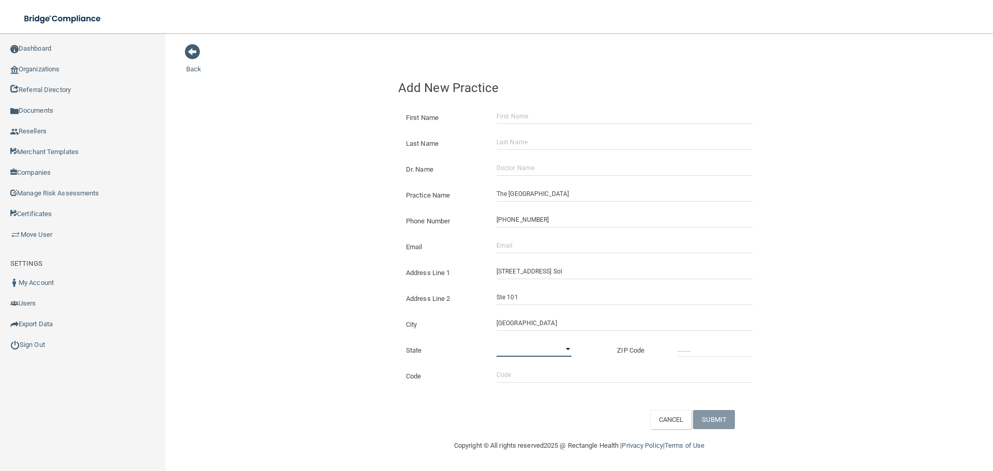
click at [531, 346] on select "[US_STATE] [US_STATE] [US_STATE] [US_STATE] [US_STATE] [US_STATE] [US_STATE] [U…" at bounding box center [534, 349] width 75 height 16
select select "2"
click at [497, 341] on select "[US_STATE] [US_STATE] [US_STATE] [US_STATE] [US_STATE] [US_STATE] [US_STATE] [U…" at bounding box center [534, 349] width 75 height 16
click at [689, 343] on input "_____" at bounding box center [715, 349] width 75 height 16
type input "85375"
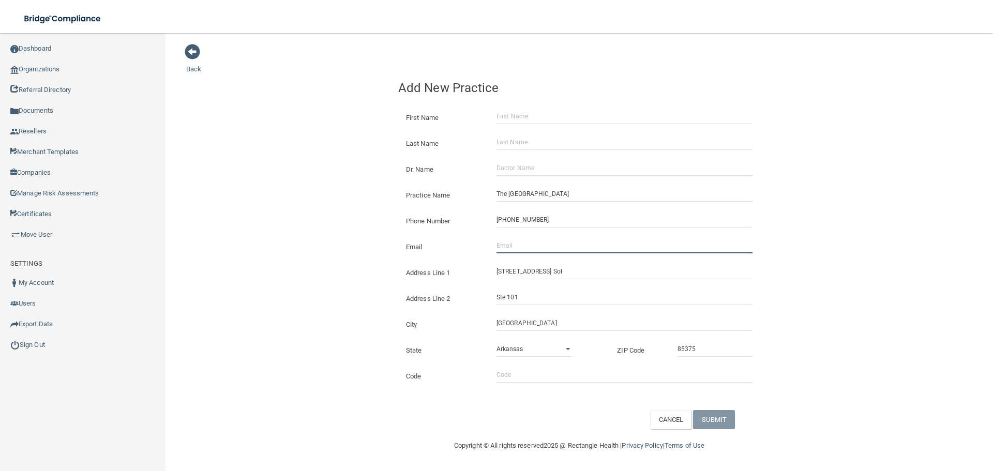
drag, startPoint x: 513, startPoint y: 252, endPoint x: 428, endPoint y: 251, distance: 84.3
click at [513, 252] on input "Email" at bounding box center [625, 246] width 256 height 16
paste input "[EMAIL_ADDRESS][DOMAIN_NAME]"
click at [510, 249] on input "[EMAIL_ADDRESS][DOMAIN_NAME]" at bounding box center [625, 246] width 256 height 16
click at [514, 252] on input "[EMAIL_ADDRESS][DOMAIN_NAME]" at bounding box center [625, 246] width 256 height 16
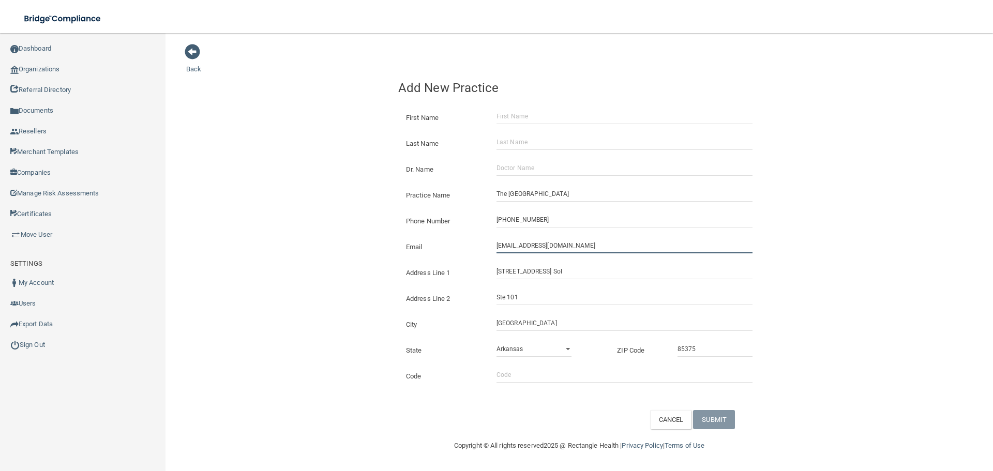
click at [513, 249] on input "[EMAIL_ADDRESS][DOMAIN_NAME]" at bounding box center [625, 246] width 256 height 16
drag, startPoint x: 511, startPoint y: 247, endPoint x: 361, endPoint y: 253, distance: 149.6
click at [361, 253] on div "Back Add New Practice First Name Last Name Dr. Name Practice Name The Village D…" at bounding box center [579, 236] width 786 height 386
type input "[EMAIL_ADDRESS][DOMAIN_NAME]"
click at [257, 230] on div "Back Add New Practice First Name Last Name Dr. Name Practice Name The Village D…" at bounding box center [579, 236] width 786 height 386
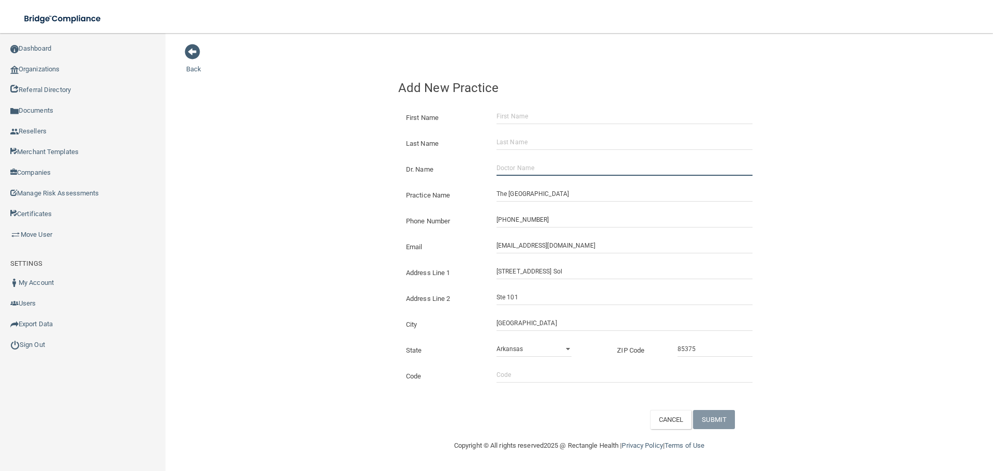
drag, startPoint x: 506, startPoint y: 174, endPoint x: 515, endPoint y: 150, distance: 26.5
click at [506, 174] on input "Dr. Name" at bounding box center [625, 168] width 256 height 16
paste input "[PERSON_NAME]"
type input "[PERSON_NAME]"
paste input "[PERSON_NAME]"
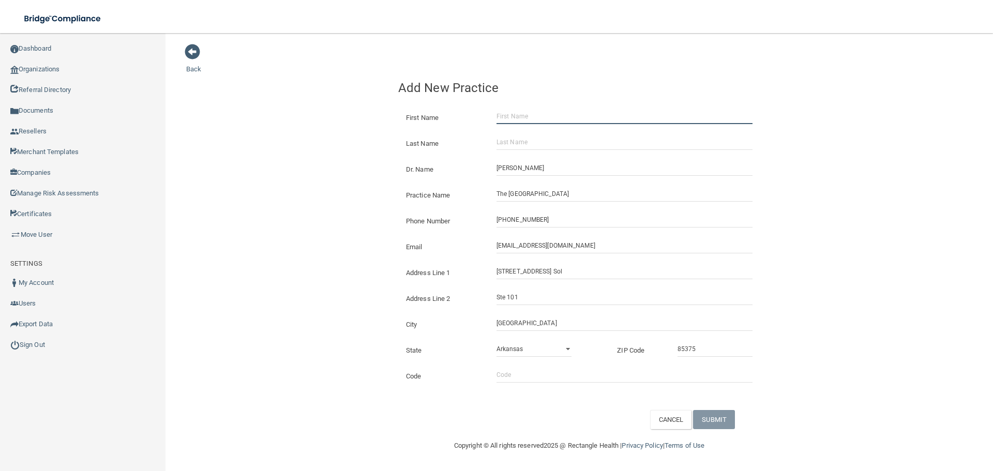
click at [526, 121] on input "First Name" at bounding box center [625, 117] width 256 height 16
click at [528, 120] on input "[PERSON_NAME]" at bounding box center [625, 117] width 256 height 16
type input "[PERSON_NAME]"
click at [531, 134] on div "Last Name" at bounding box center [580, 140] width 378 height 26
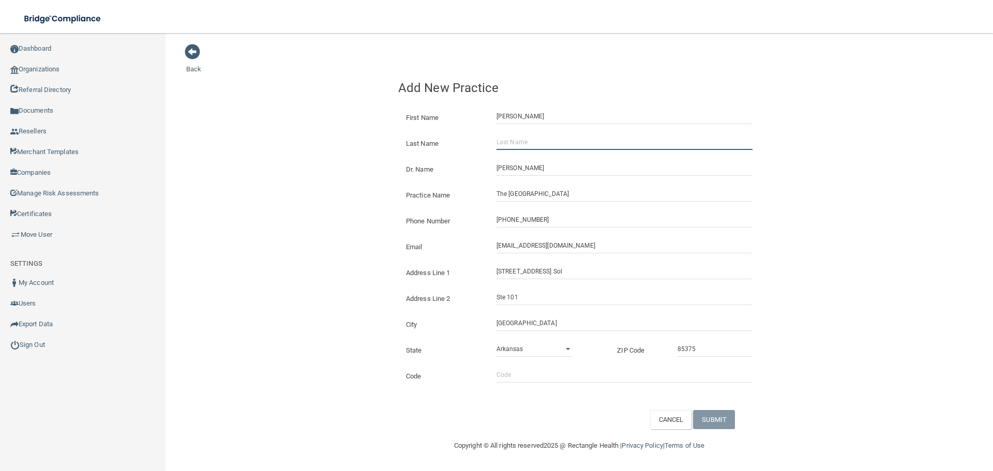
click at [507, 146] on input "Last Name" at bounding box center [625, 143] width 256 height 16
paste input "[PERSON_NAME]"
type input "[PERSON_NAME]"
drag, startPoint x: 366, startPoint y: 146, endPoint x: 459, endPoint y: 186, distance: 101.5
click at [366, 146] on div "Back Add New Practice First Name [PERSON_NAME] Last Name [PERSON_NAME] Dr. Name…" at bounding box center [579, 236] width 786 height 386
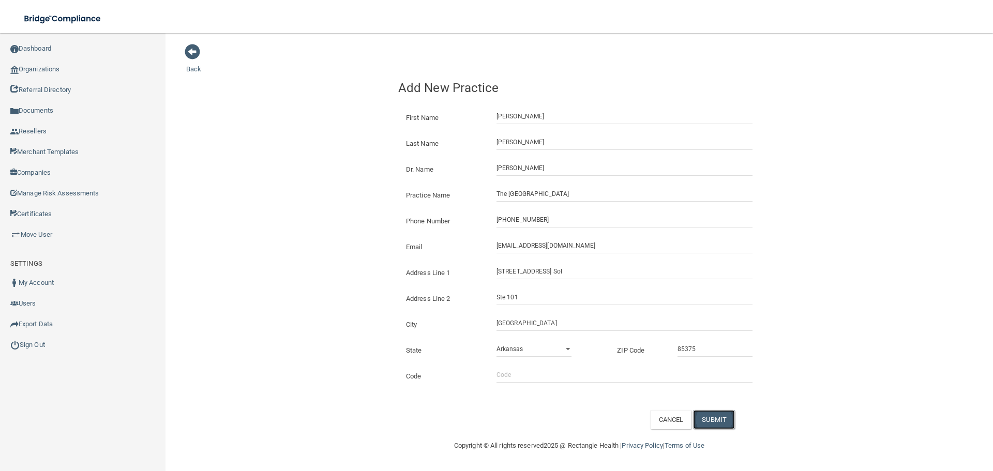
click at [722, 417] on button "SUBMIT" at bounding box center [714, 419] width 42 height 19
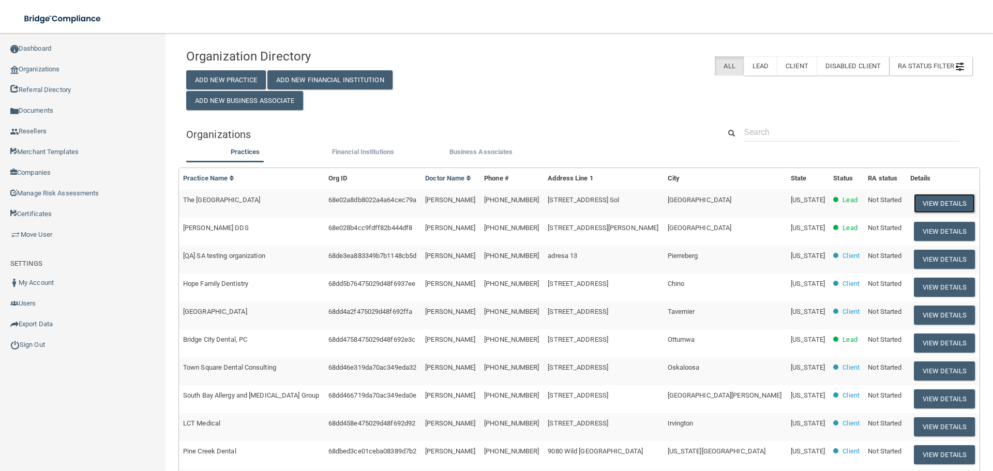
drag, startPoint x: 951, startPoint y: 203, endPoint x: 929, endPoint y: 175, distance: 36.1
click at [951, 203] on button "View Details" at bounding box center [944, 203] width 61 height 19
